Goal: Check status: Check status

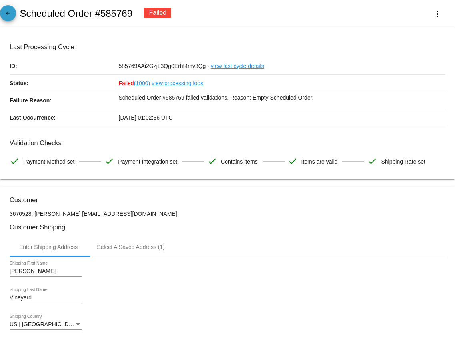
click at [7, 18] on mat-icon "arrow_back" at bounding box center [8, 15] width 10 height 10
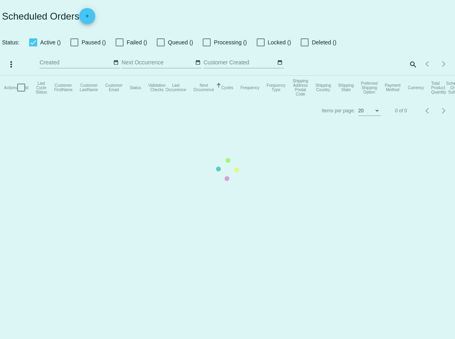
checkbox input "true"
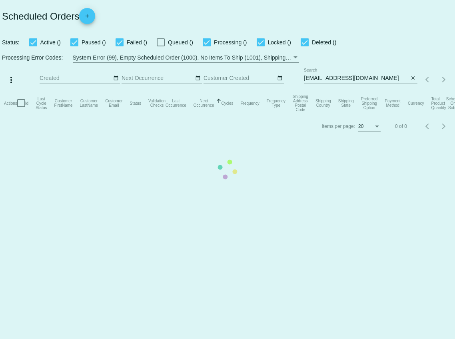
click at [363, 91] on mat-table "Actions Id Last Cycle Status Customer FirstName Customer LastName Customer Emai…" at bounding box center [227, 103] width 455 height 24
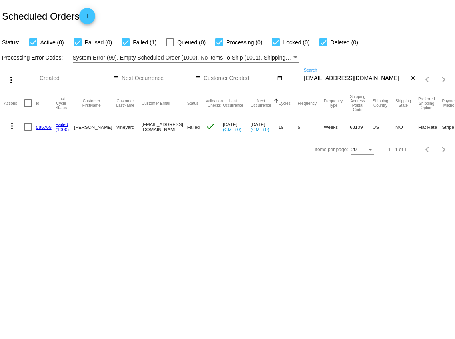
drag, startPoint x: 363, startPoint y: 79, endPoint x: 301, endPoint y: 80, distance: 61.5
click at [301, 81] on div "more_vert Aug Jan Feb Mar [DATE]" at bounding box center [227, 77] width 455 height 28
paste input "rdowhie"
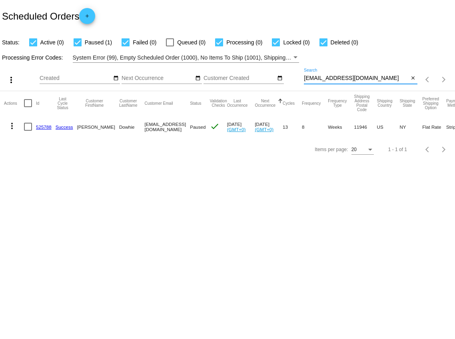
type input "[EMAIL_ADDRESS][DOMAIN_NAME]"
click at [45, 128] on link "525788" at bounding box center [44, 126] width 16 height 5
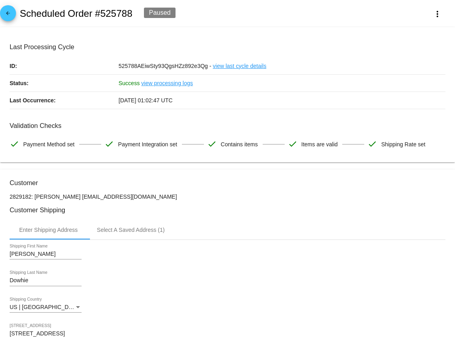
click at [9, 21] on span "arrow_back" at bounding box center [8, 15] width 10 height 20
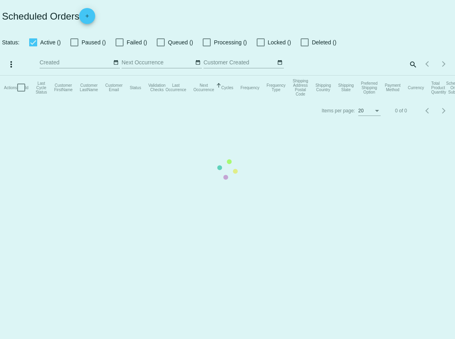
checkbox input "true"
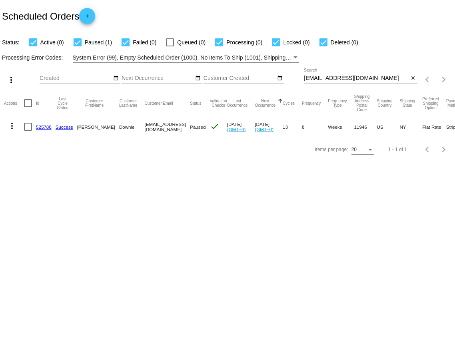
click at [46, 126] on link "525788" at bounding box center [44, 126] width 16 height 5
